Goal: Communication & Community: Ask a question

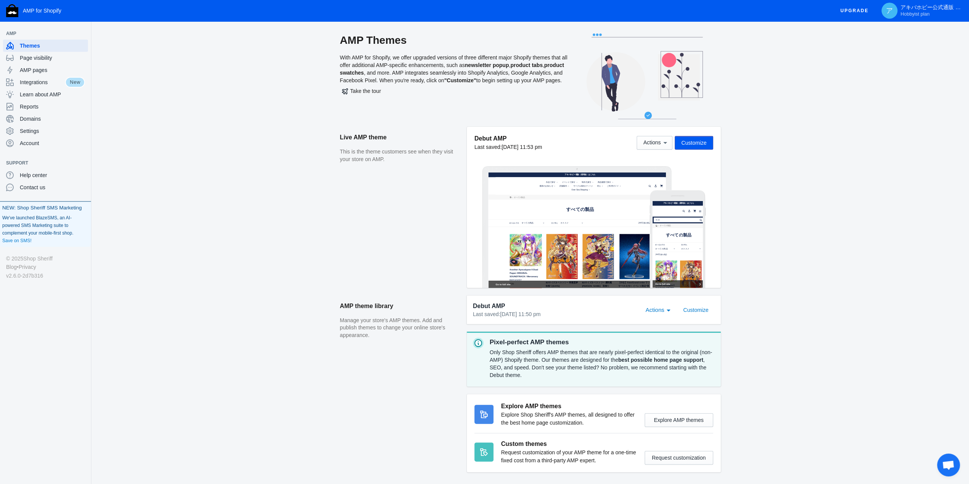
click at [46, 217] on div "We've launched BlazeSMS, an AI-powered SMS Marketing suite to complement your m…" at bounding box center [45, 230] width 91 height 33
click at [50, 84] on span "Integrations" at bounding box center [42, 82] width 45 height 8
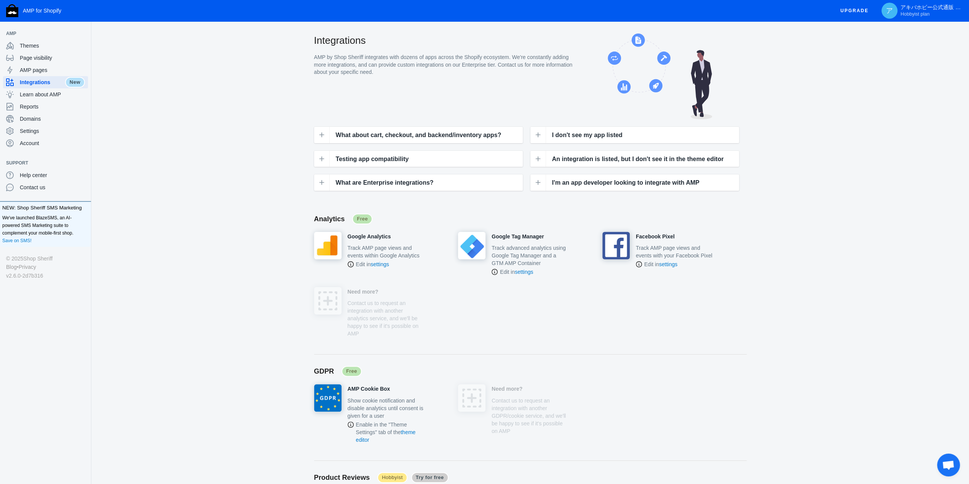
click at [871, 14] on button "Upgrade" at bounding box center [855, 11] width 40 height 14
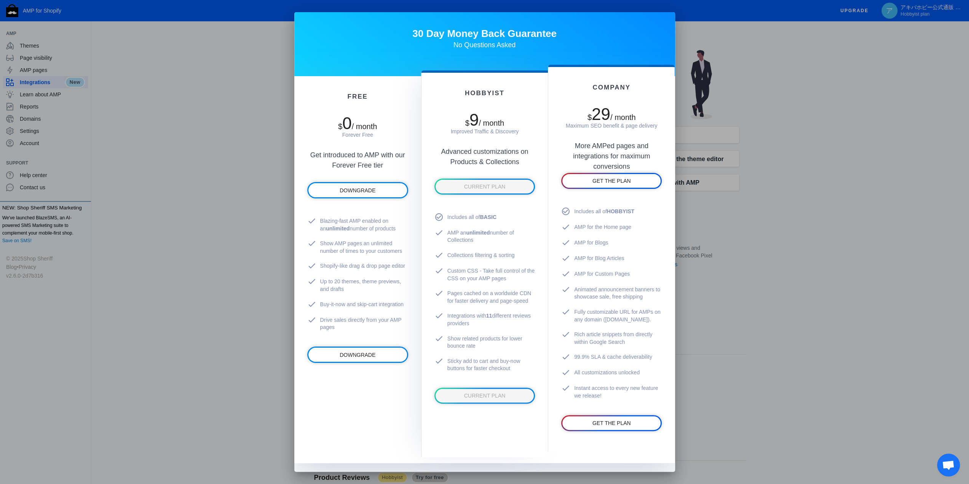
click at [751, 194] on div at bounding box center [484, 242] width 969 height 484
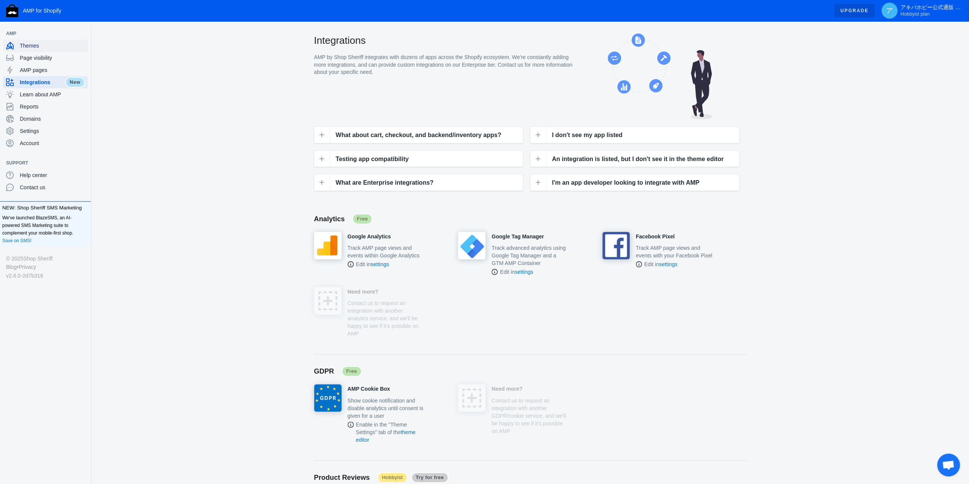
click at [55, 47] on span "Themes" at bounding box center [52, 46] width 65 height 8
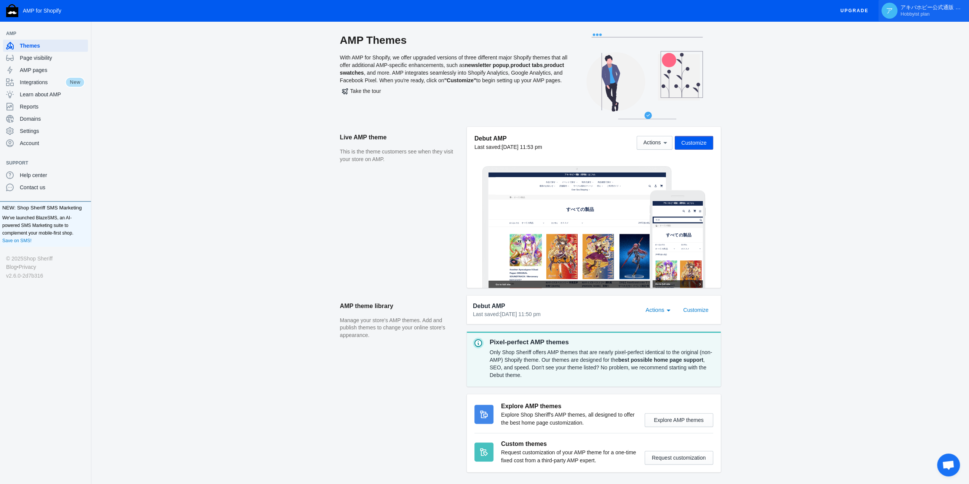
click at [924, 14] on span "Hobbyist plan" at bounding box center [915, 14] width 29 height 6
click at [45, 143] on div at bounding box center [484, 242] width 969 height 484
click at [27, 142] on span "Account" at bounding box center [52, 143] width 65 height 8
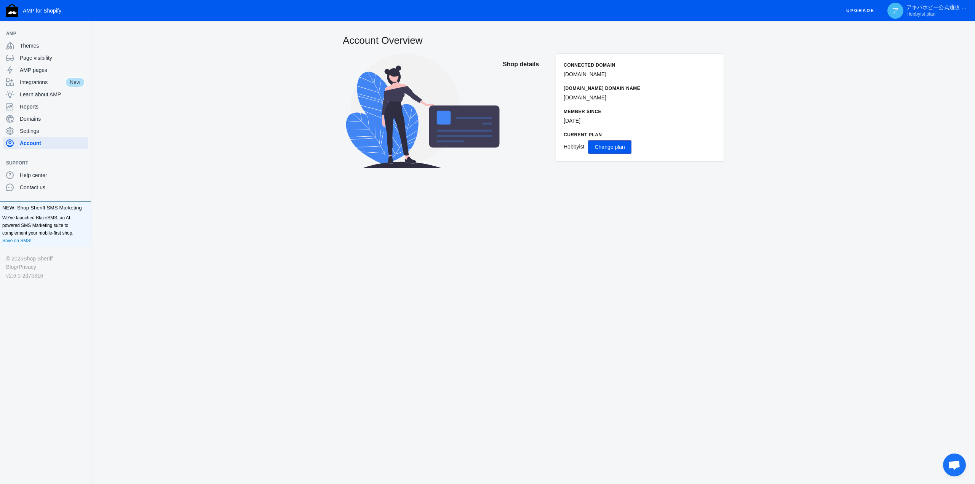
click at [598, 146] on span "Change plan" at bounding box center [610, 147] width 30 height 6
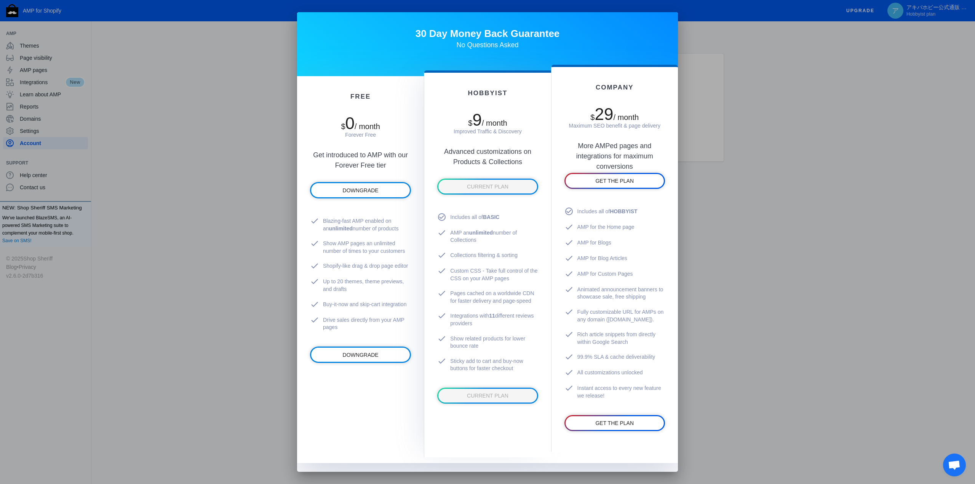
click at [794, 189] on div at bounding box center [487, 242] width 975 height 484
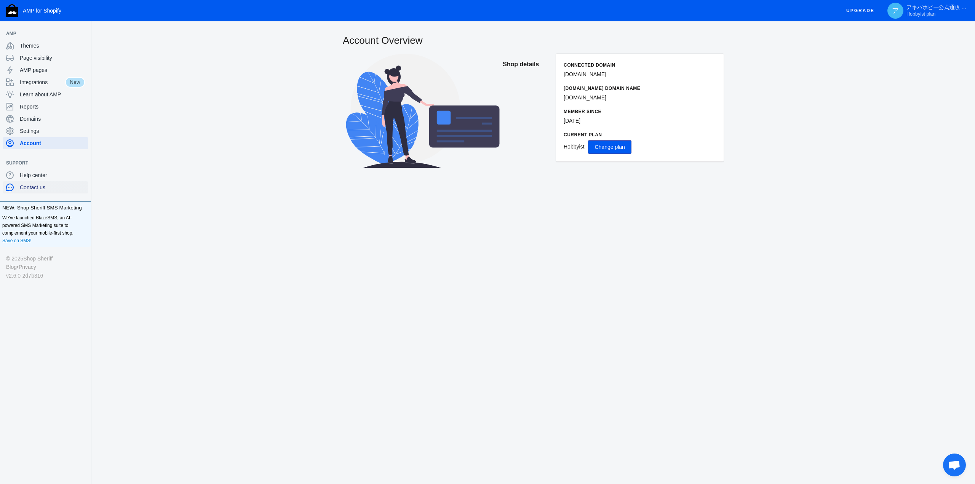
click at [41, 189] on span "Contact us" at bounding box center [52, 188] width 65 height 8
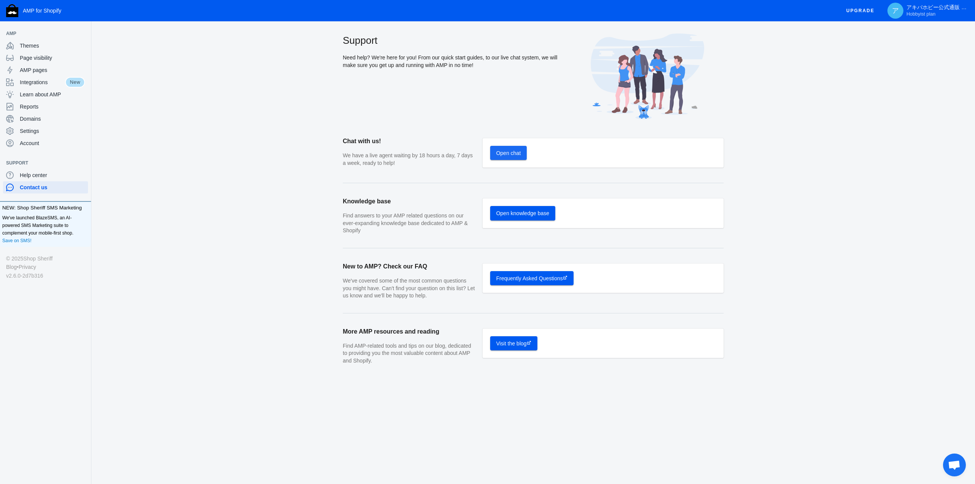
click at [504, 150] on span "Open chat" at bounding box center [508, 153] width 25 height 6
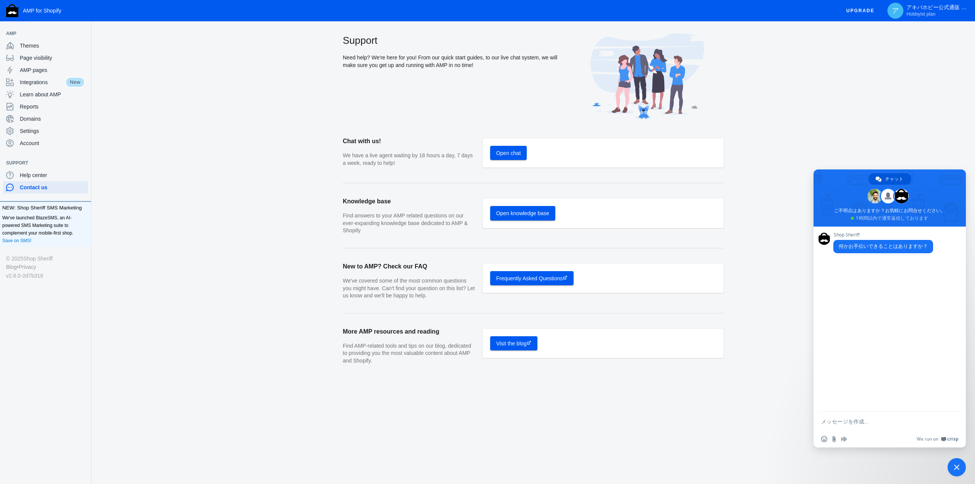
click at [880, 421] on textarea "メッセージを作成..." at bounding box center [881, 421] width 120 height 7
paste textarea "Hello. The following message appears on the app screen in Shopify. It says the …"
type textarea "Hello. The following message appears on the app screen in Shopify. It says the …"
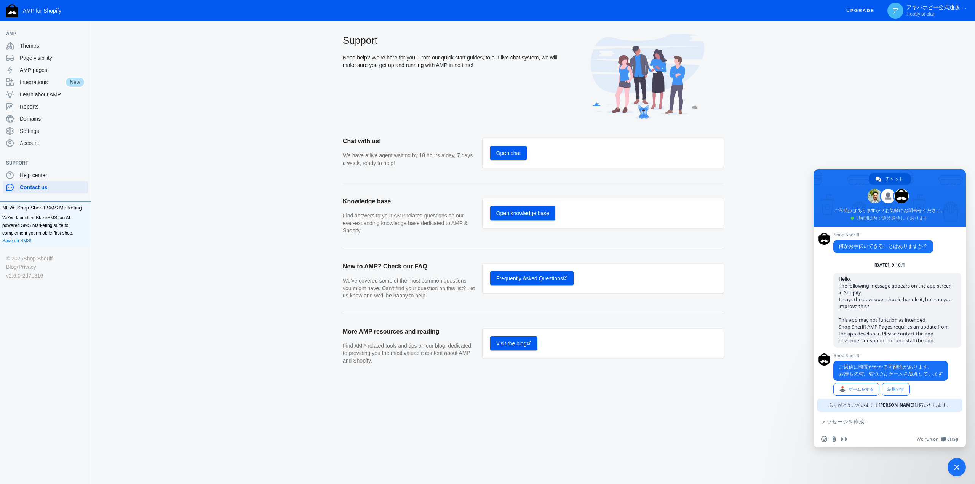
scroll to position [10, 0]
